Goal: Task Accomplishment & Management: Manage account settings

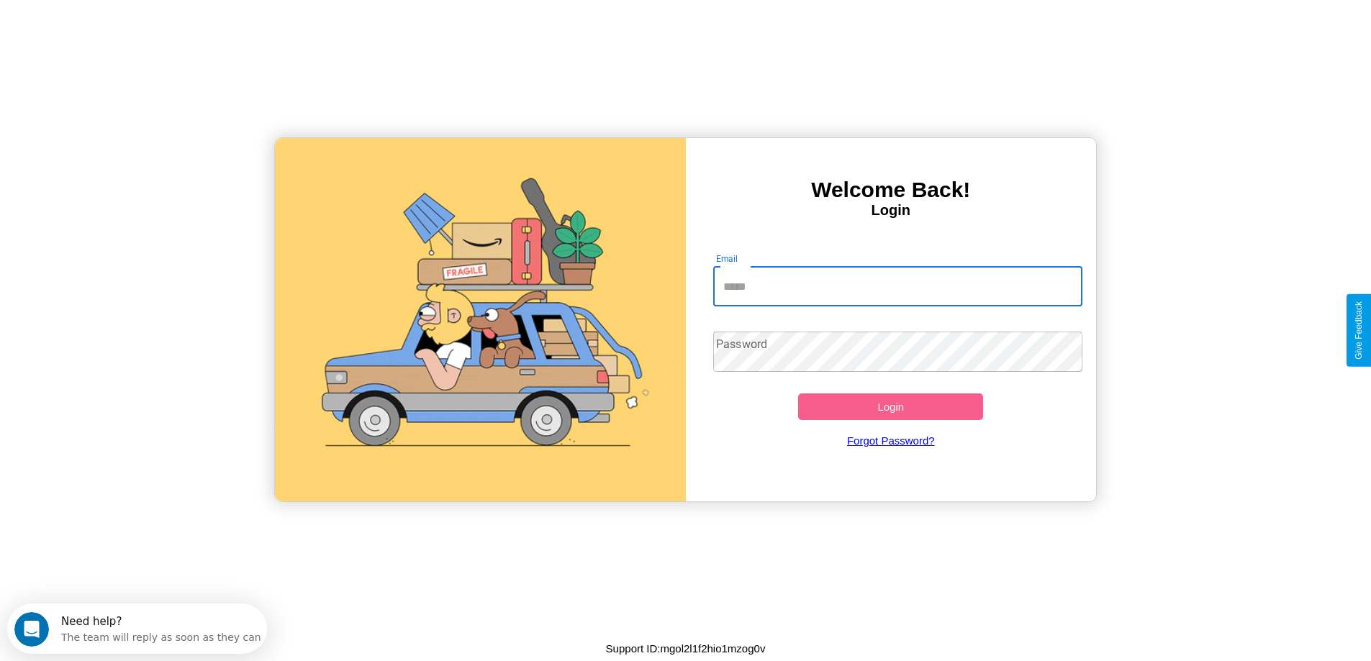
click at [897, 286] on input "Email" at bounding box center [897, 286] width 369 height 40
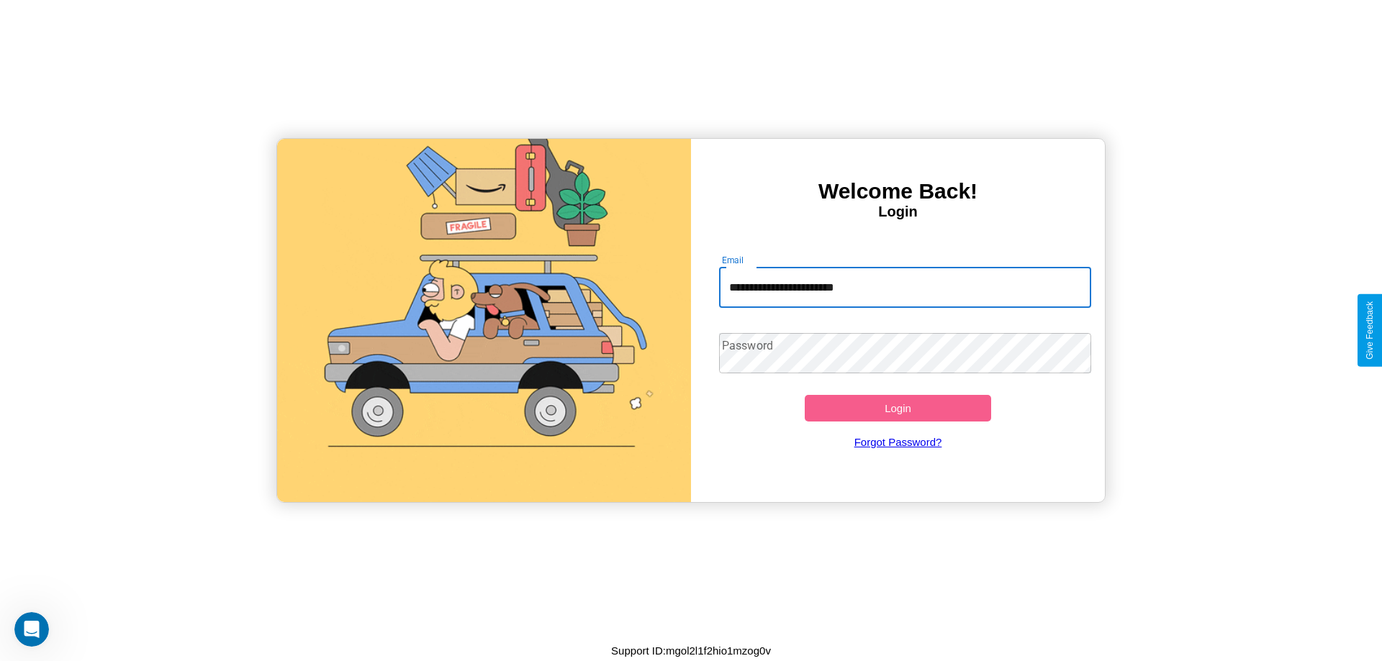
type input "**********"
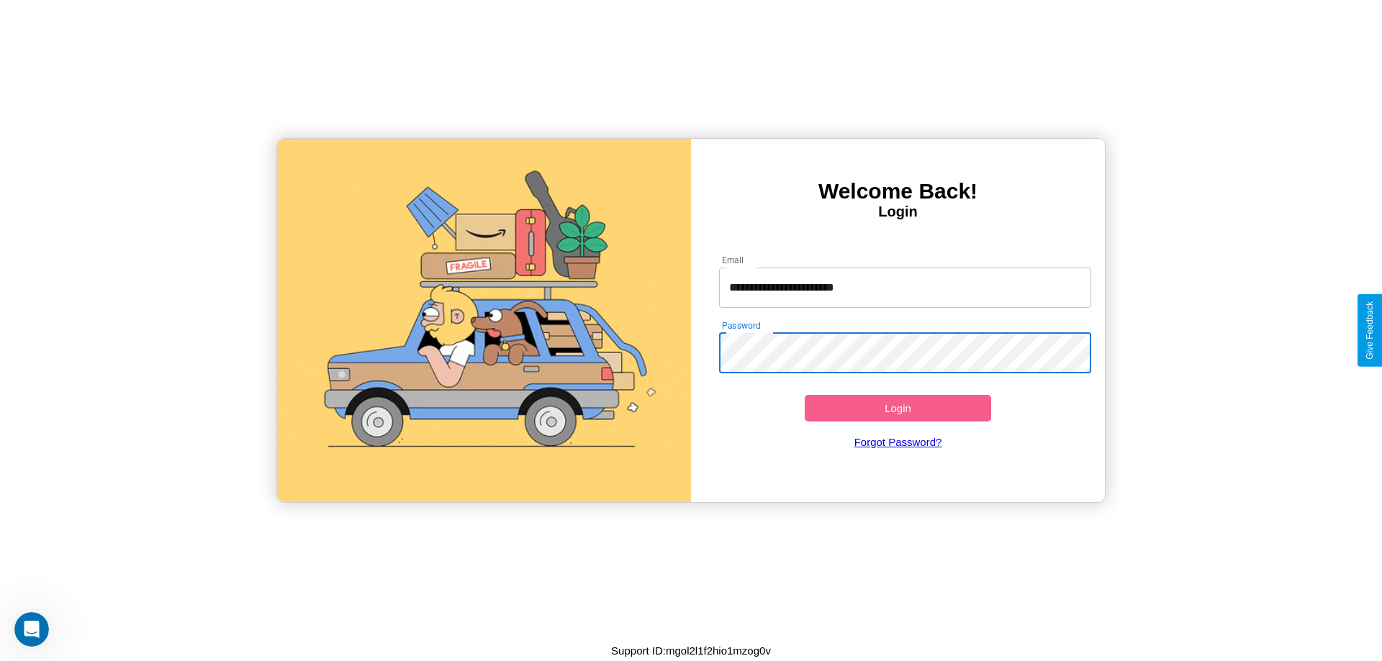
click at [897, 408] on button "Login" at bounding box center [898, 408] width 186 height 27
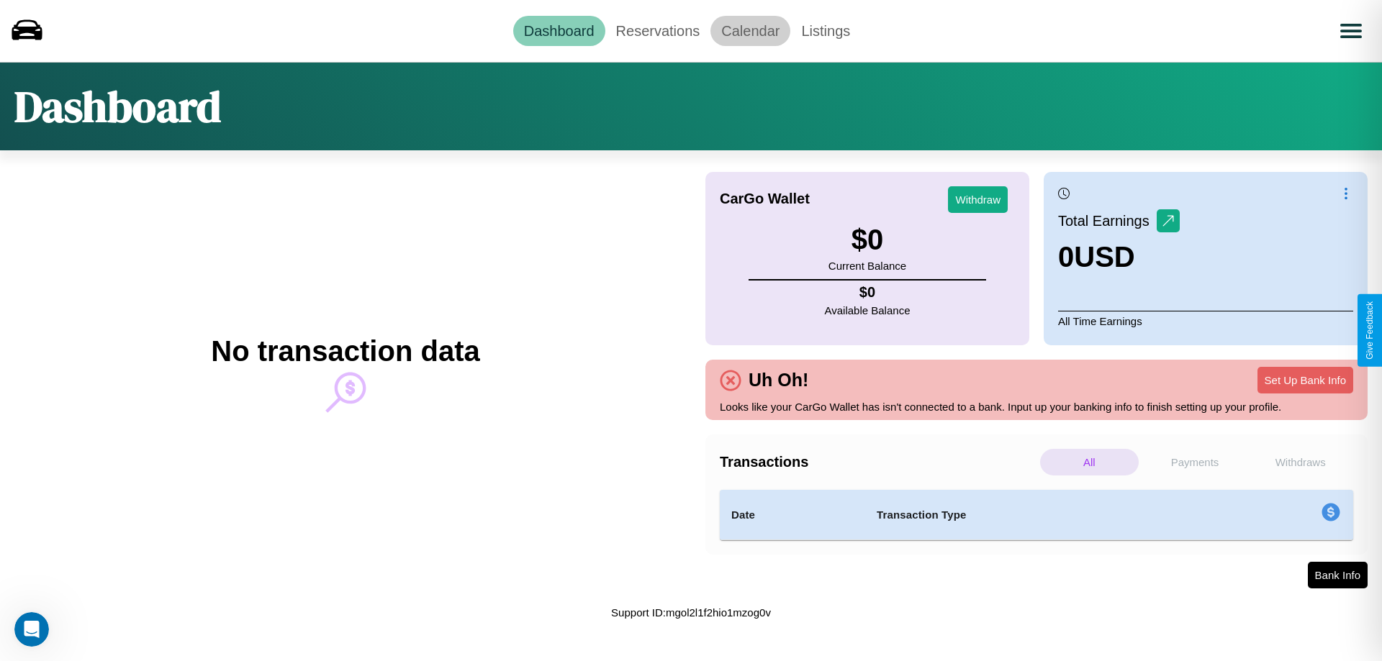
click at [750, 30] on link "Calendar" at bounding box center [750, 31] width 80 height 30
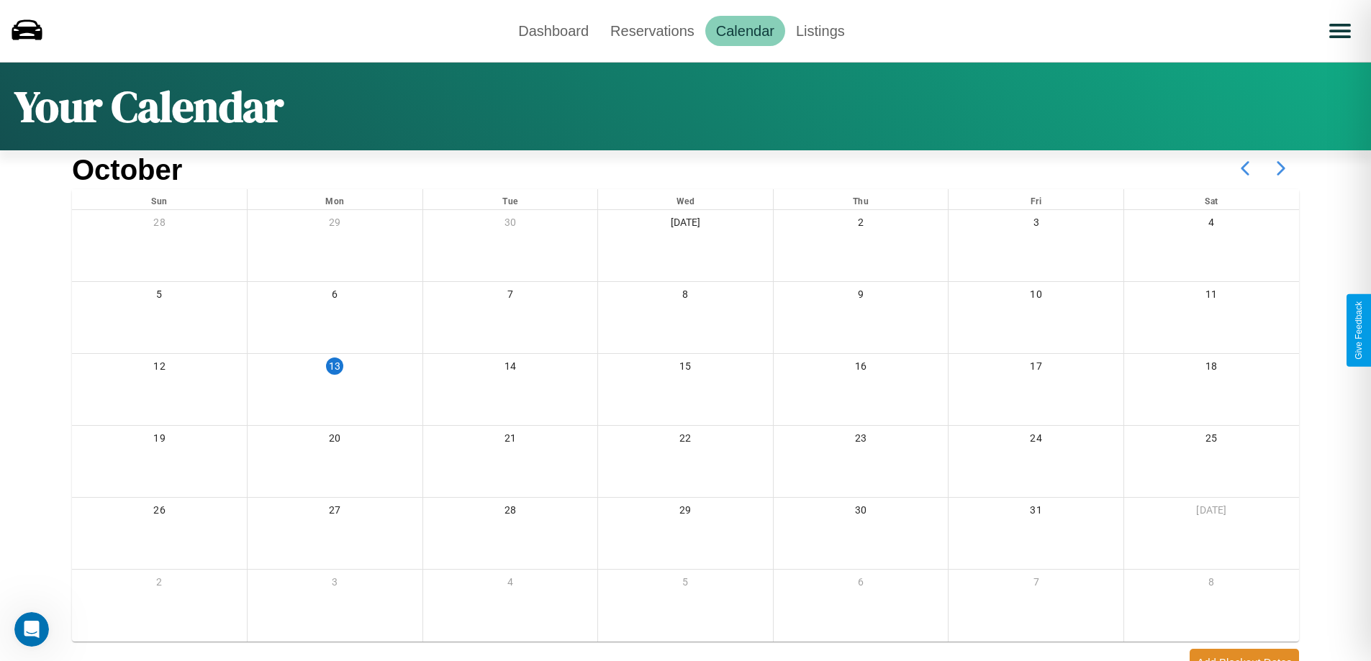
click at [1281, 168] on icon at bounding box center [1281, 168] width 36 height 36
click at [652, 30] on link "Reservations" at bounding box center [652, 31] width 106 height 30
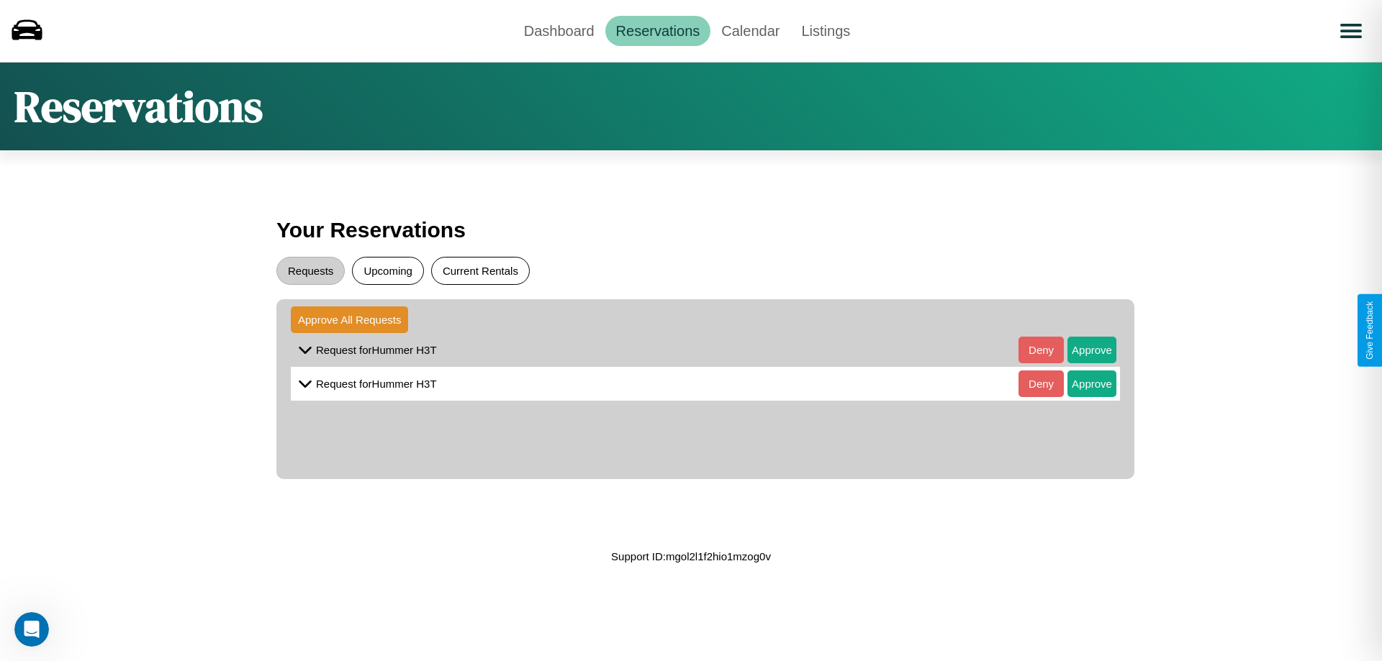
click at [480, 271] on button "Current Rentals" at bounding box center [480, 271] width 99 height 28
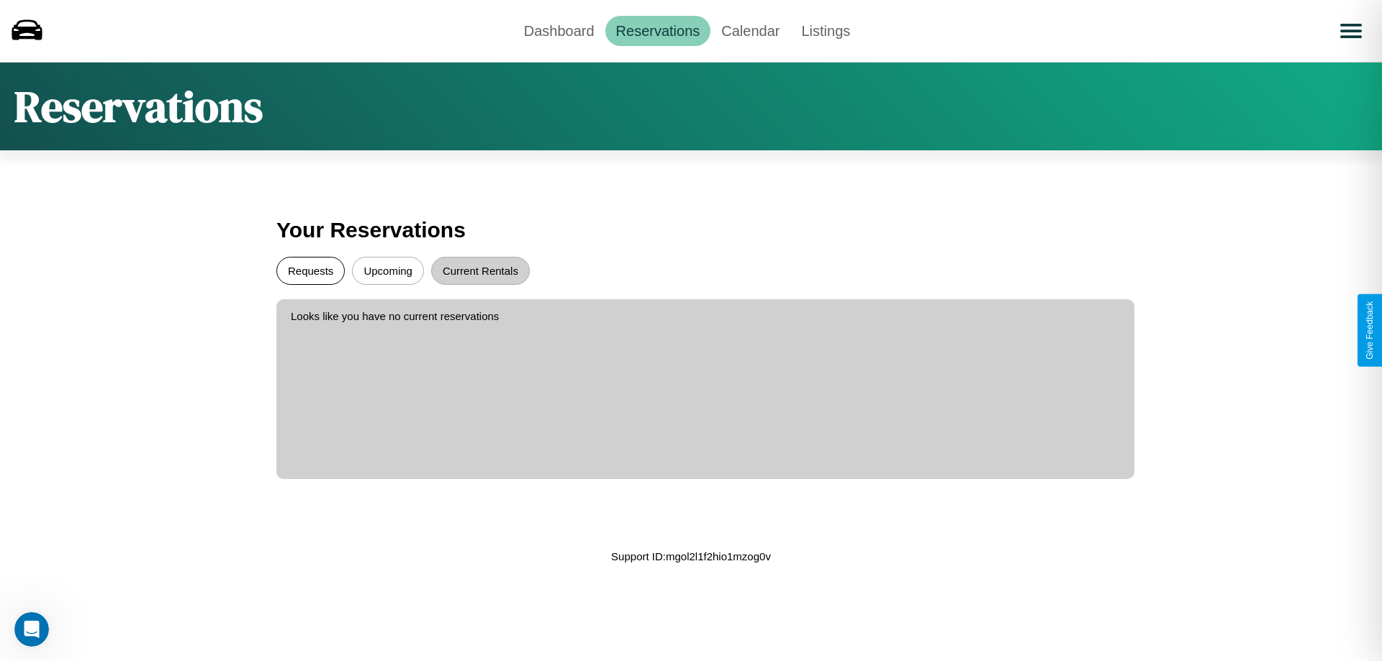
click at [310, 271] on button "Requests" at bounding box center [310, 271] width 68 height 28
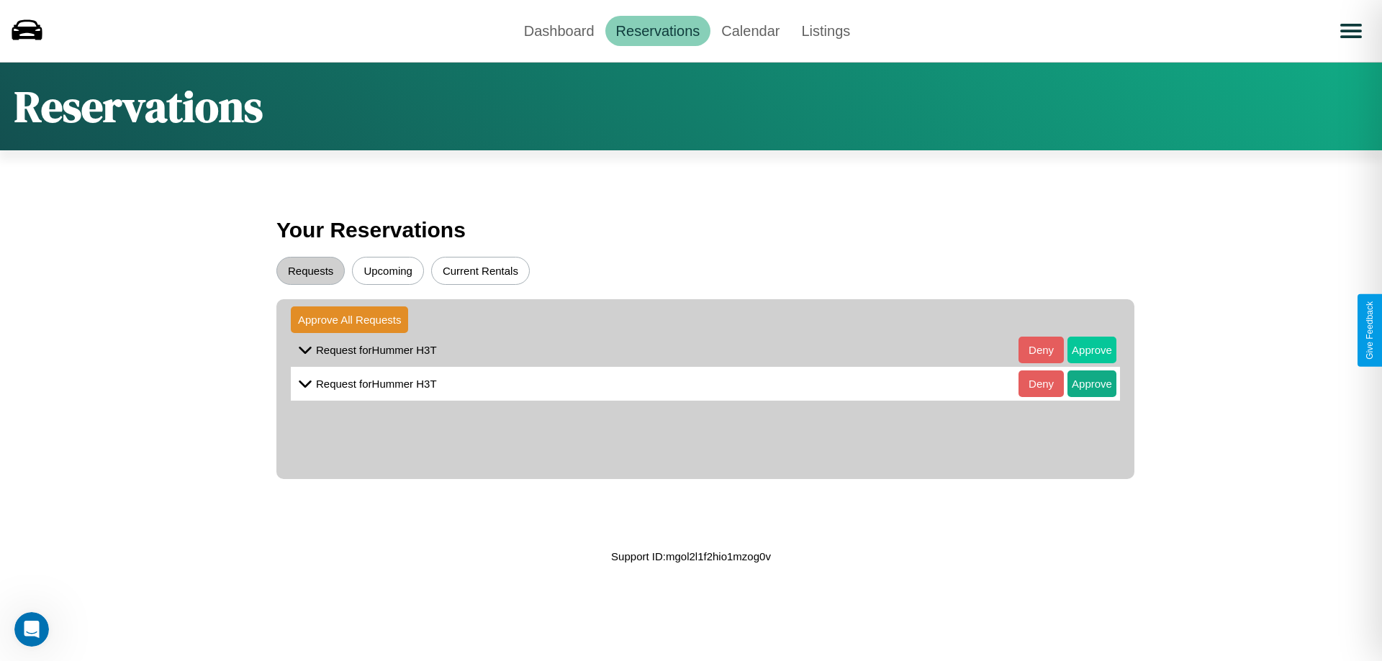
click at [1081, 350] on button "Approve" at bounding box center [1091, 350] width 49 height 27
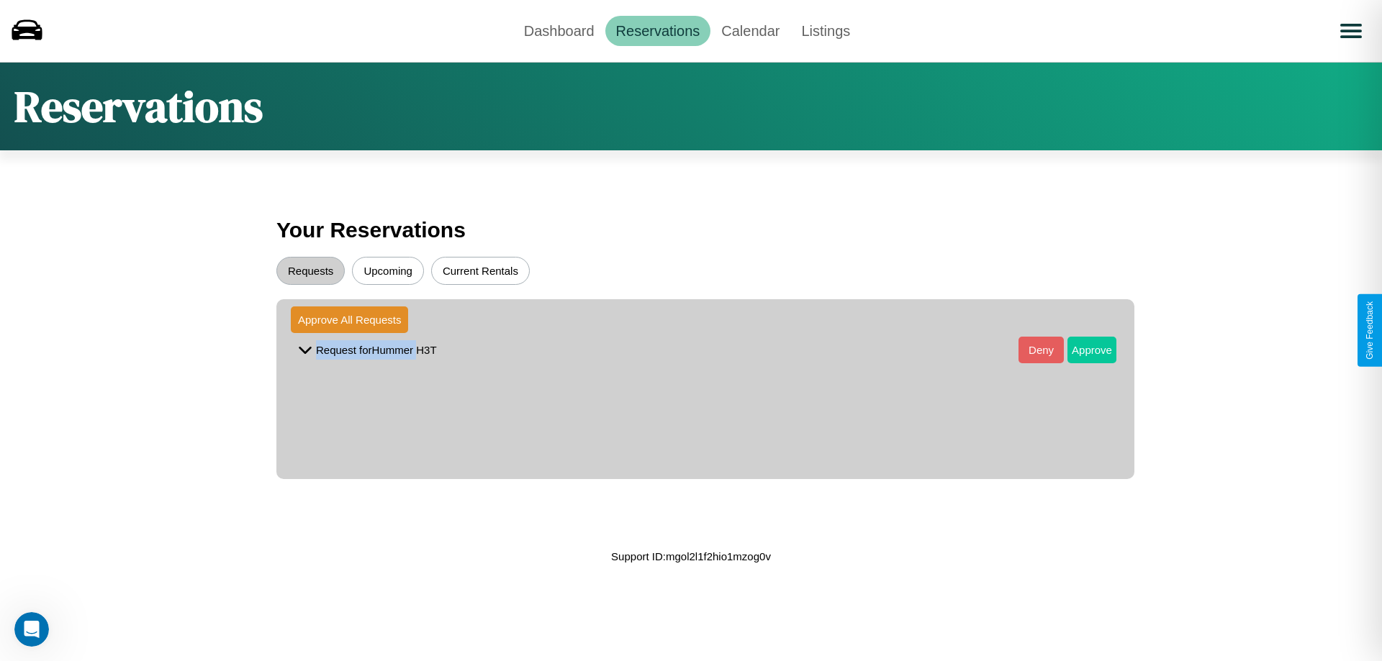
click at [1081, 350] on button "Approve" at bounding box center [1091, 350] width 49 height 27
